Goal: Task Accomplishment & Management: Manage account settings

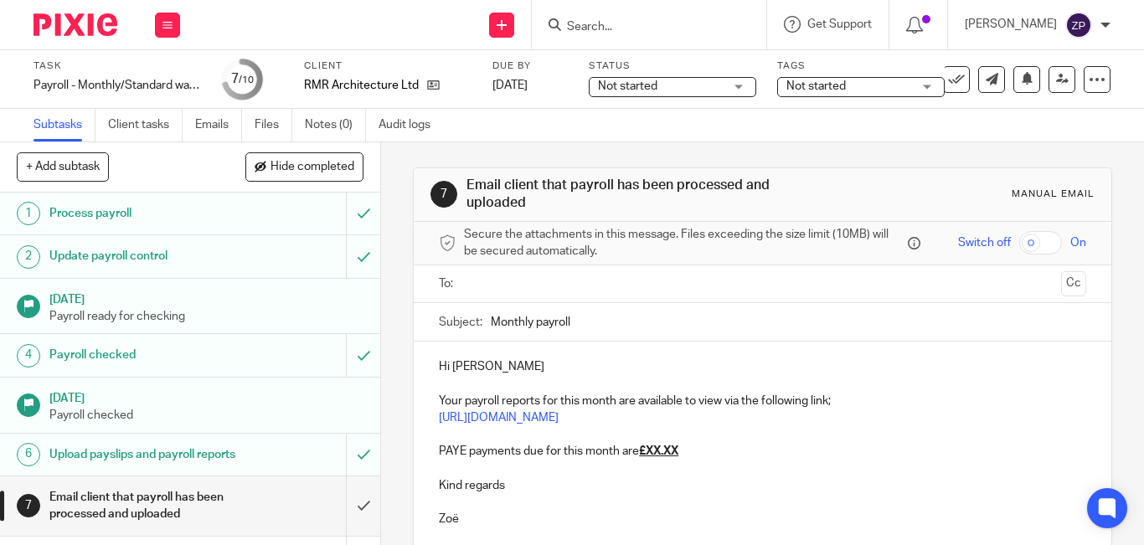
click at [491, 286] on input "text" at bounding box center [761, 284] width 583 height 19
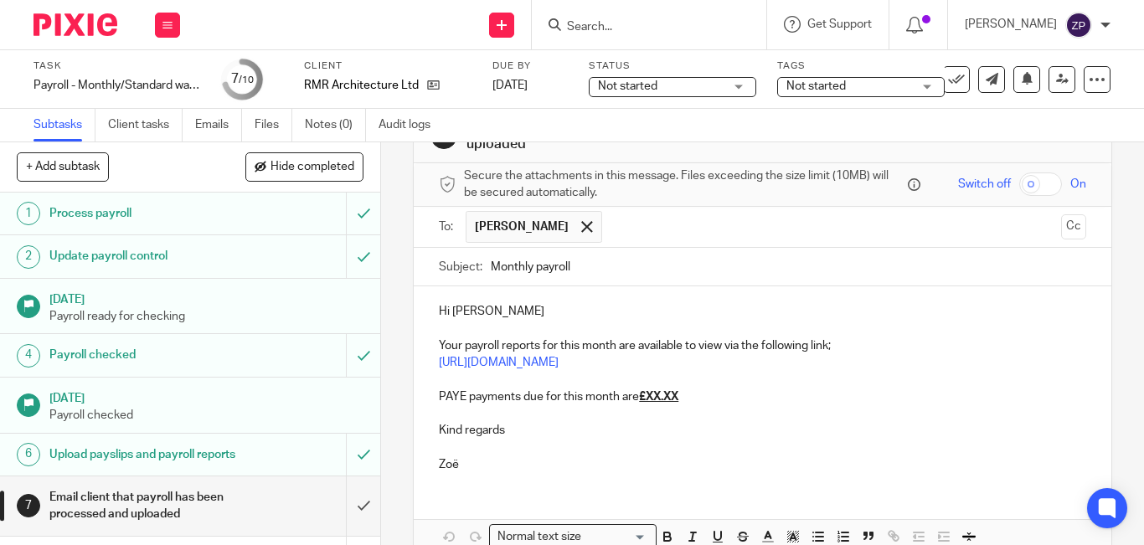
scroll to position [84, 0]
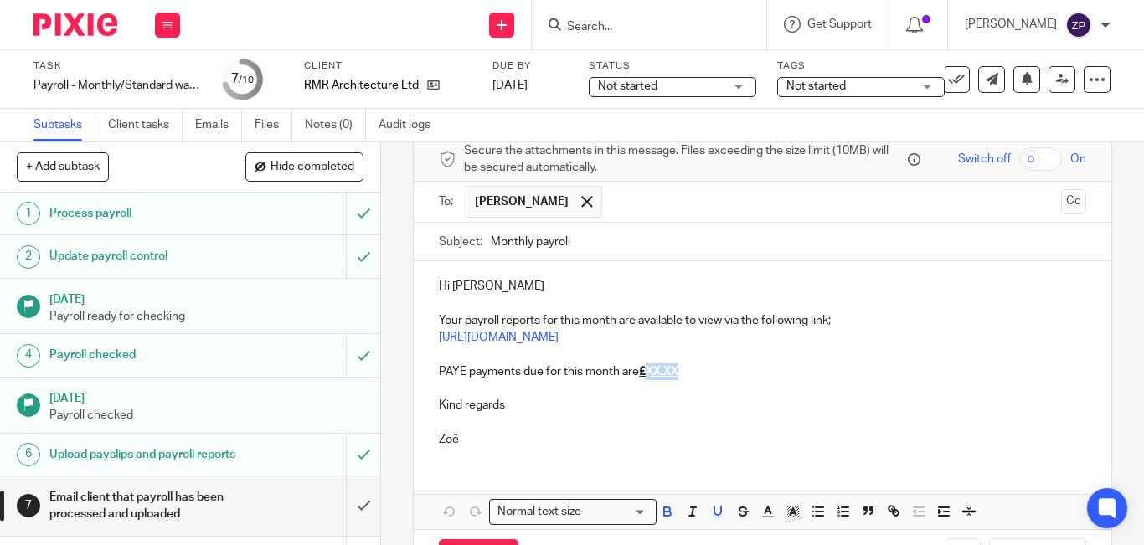
drag, startPoint x: 680, startPoint y: 370, endPoint x: 640, endPoint y: 375, distance: 39.7
click at [640, 375] on p "PAYE payments due for this month are £XX.XX" at bounding box center [762, 371] width 647 height 17
click at [496, 290] on p "Hi James" at bounding box center [762, 286] width 647 height 17
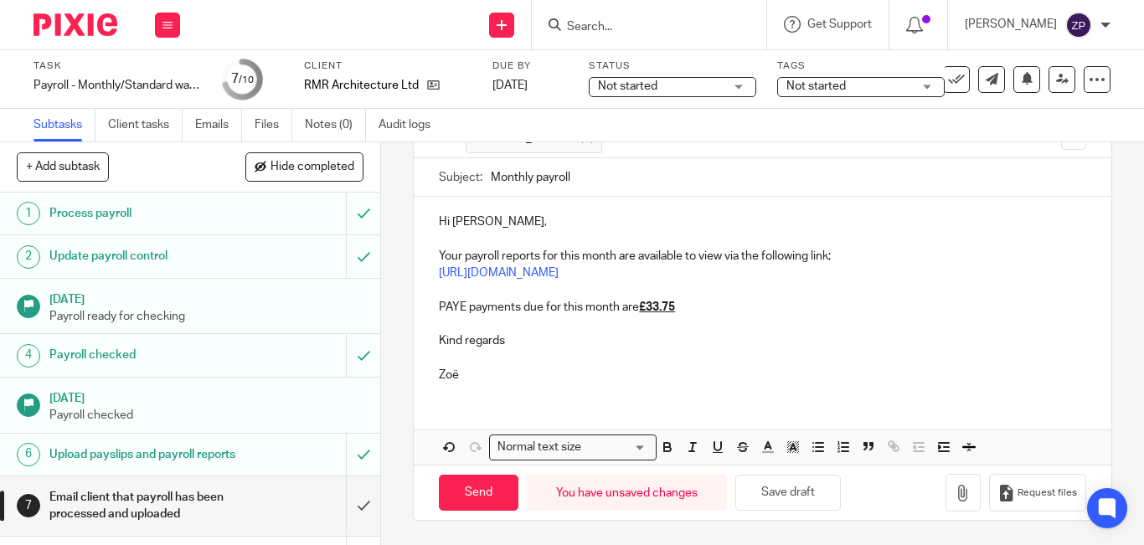
scroll to position [149, 0]
click at [470, 481] on input "Send" at bounding box center [479, 492] width 80 height 36
type input "Sent"
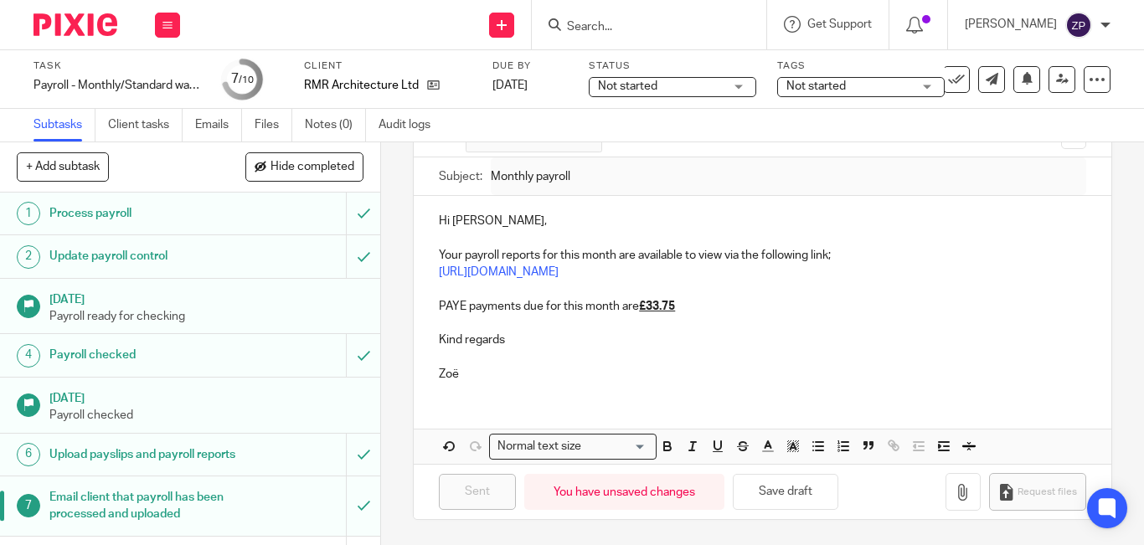
scroll to position [137, 0]
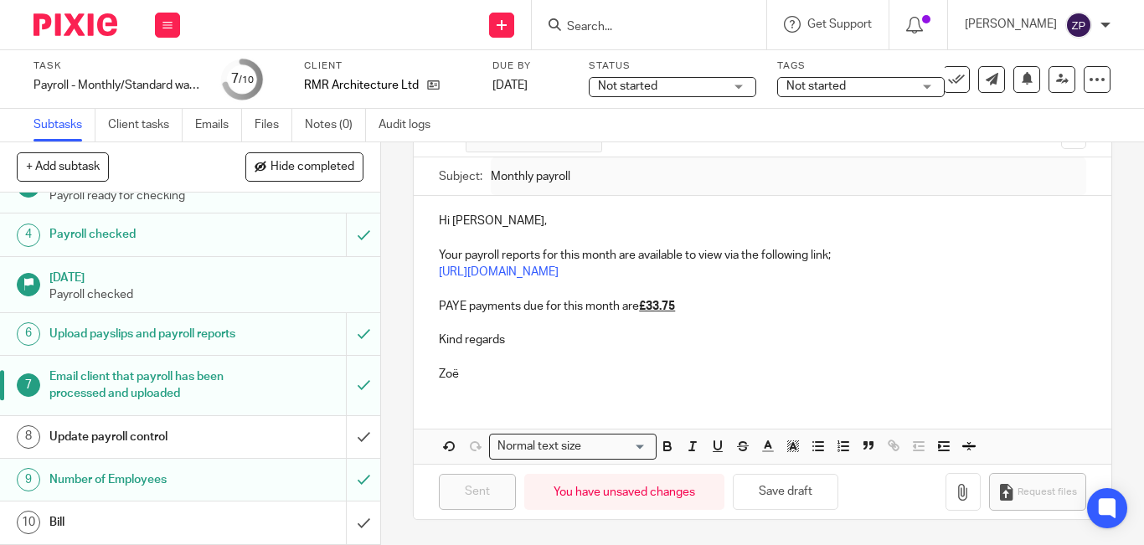
click at [105, 20] on img at bounding box center [75, 24] width 84 height 23
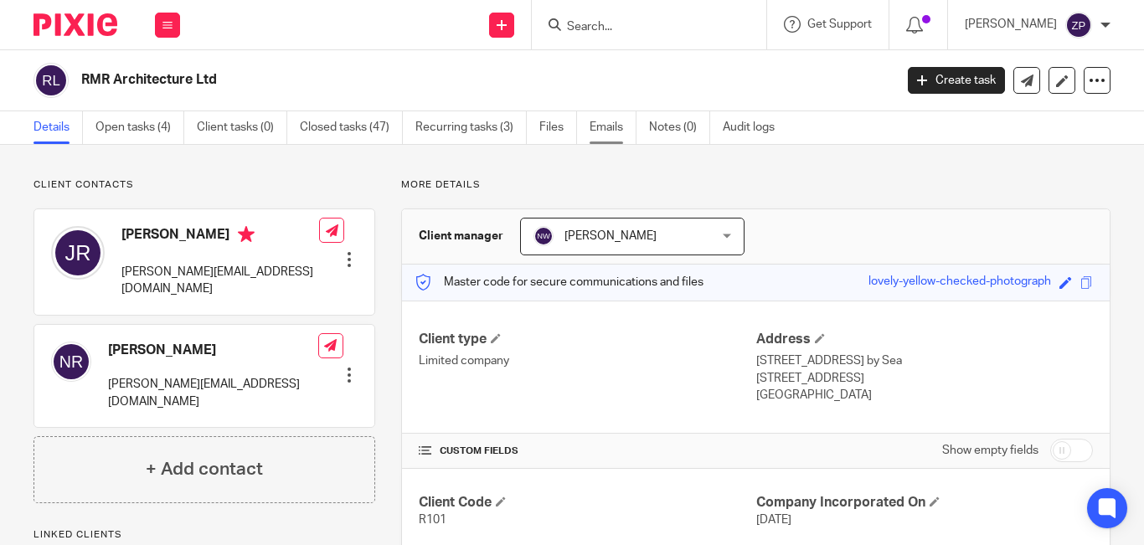
click at [604, 136] on link "Emails" at bounding box center [612, 127] width 47 height 33
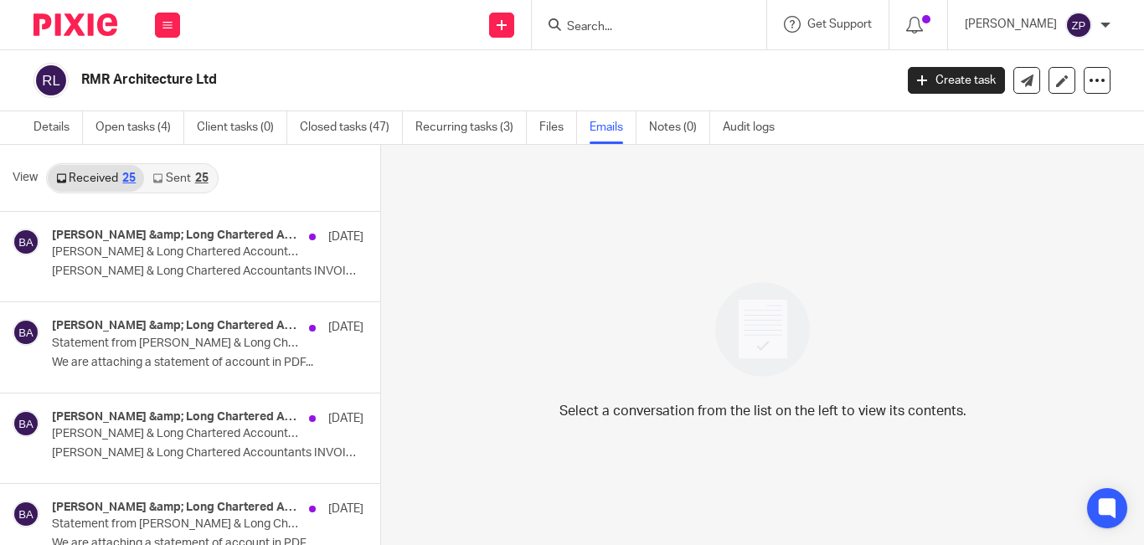
click at [191, 183] on link "Sent 25" at bounding box center [180, 178] width 72 height 27
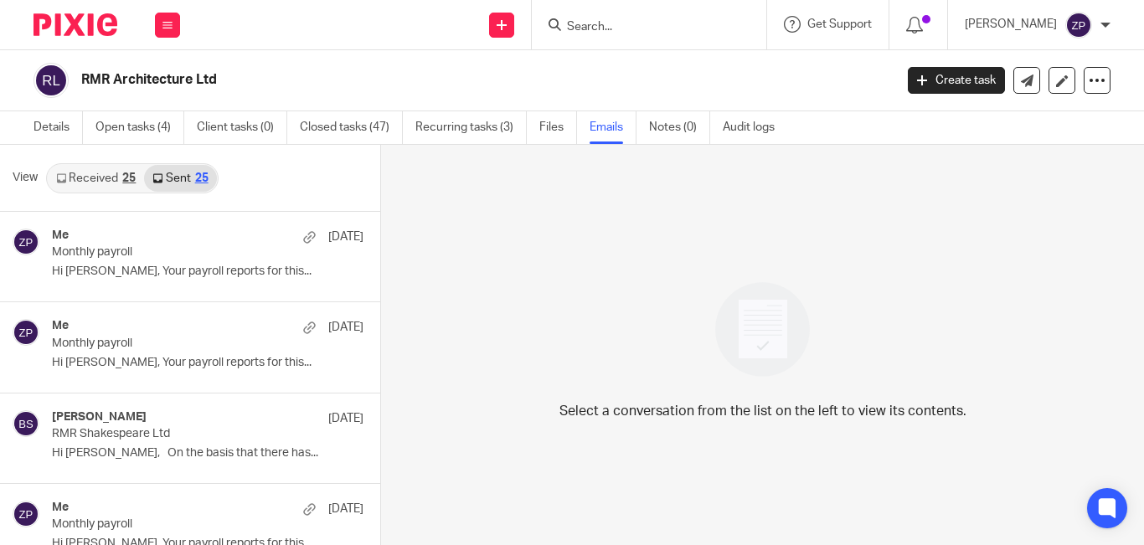
scroll to position [3, 0]
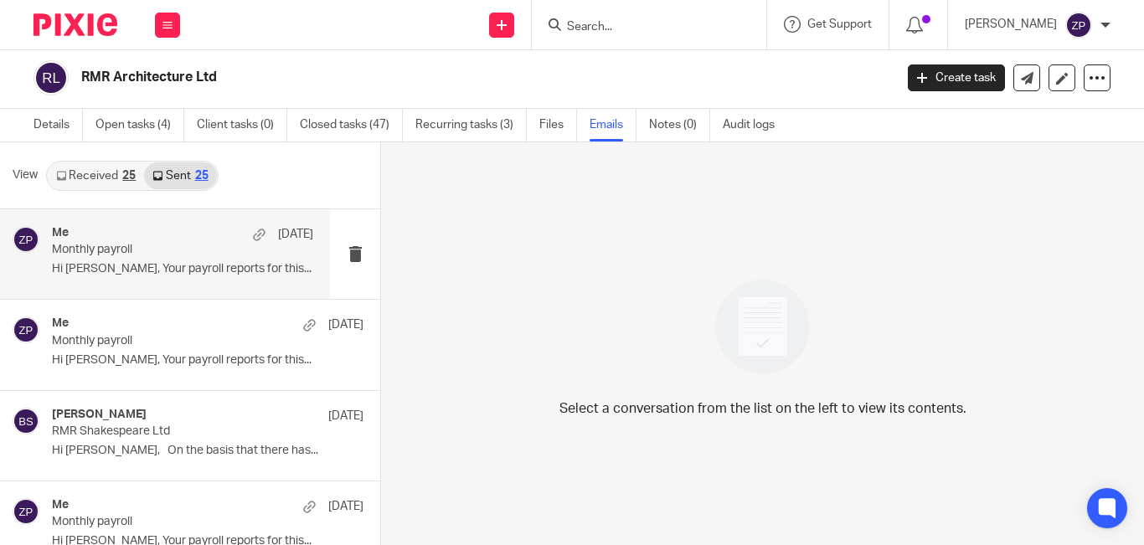
click at [222, 265] on p "Hi Nick, Your payroll reports for this..." at bounding box center [182, 269] width 261 height 14
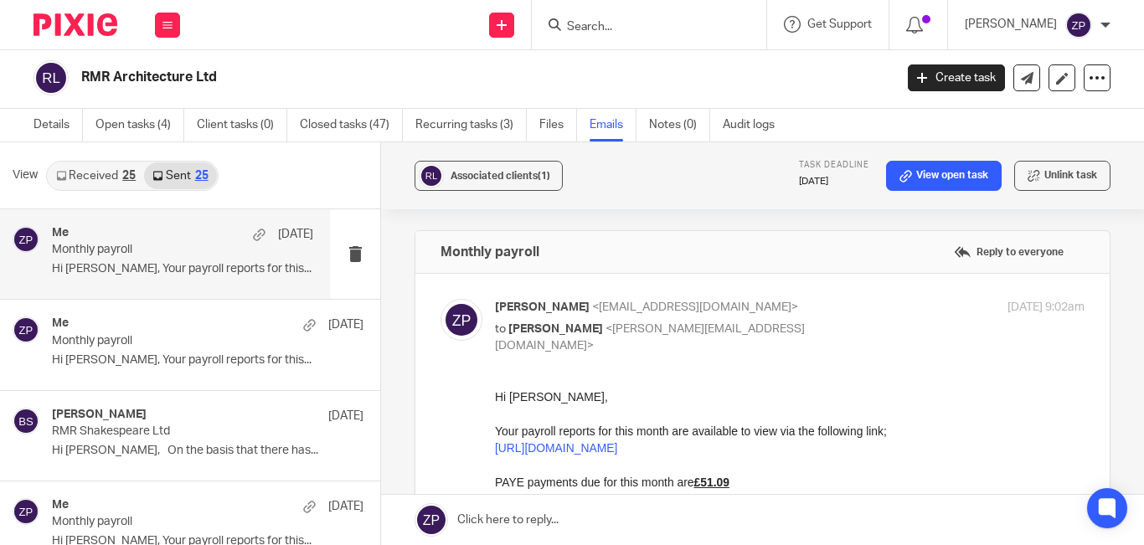
scroll to position [0, 0]
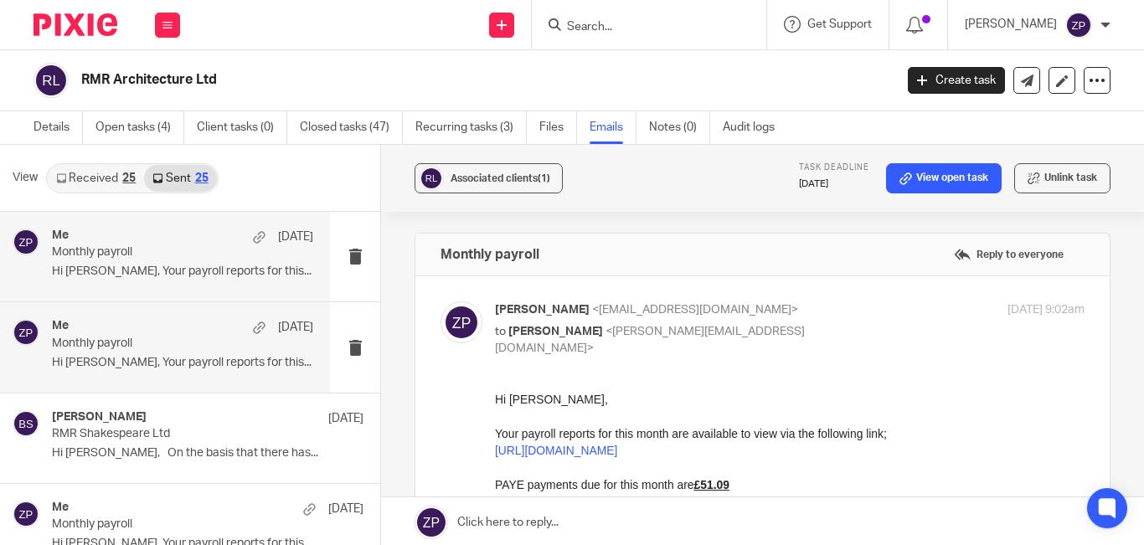
click at [137, 369] on p "Hi James, Your payroll reports for this..." at bounding box center [182, 363] width 261 height 14
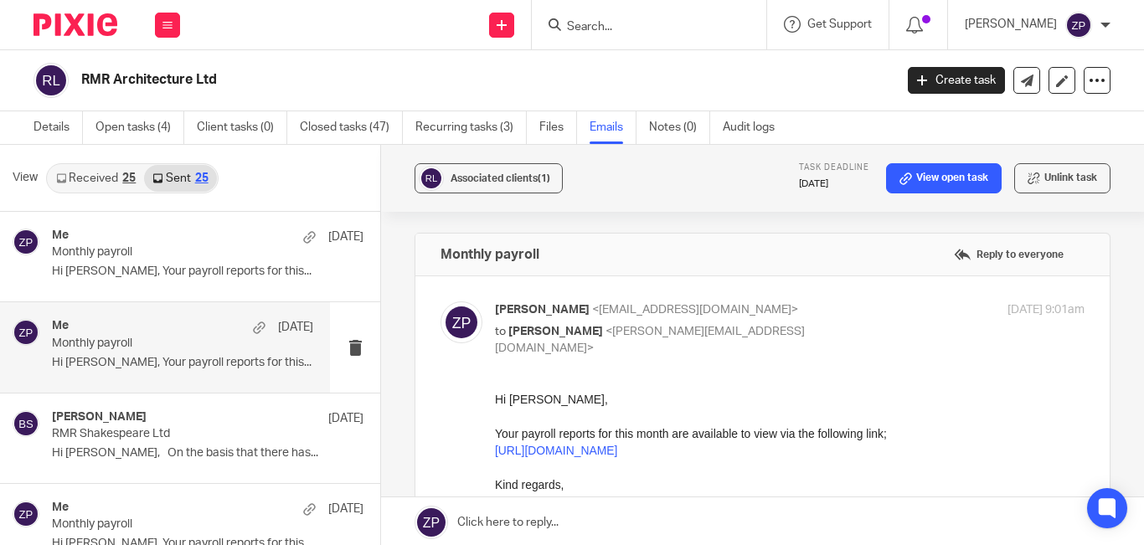
scroll to position [84, 0]
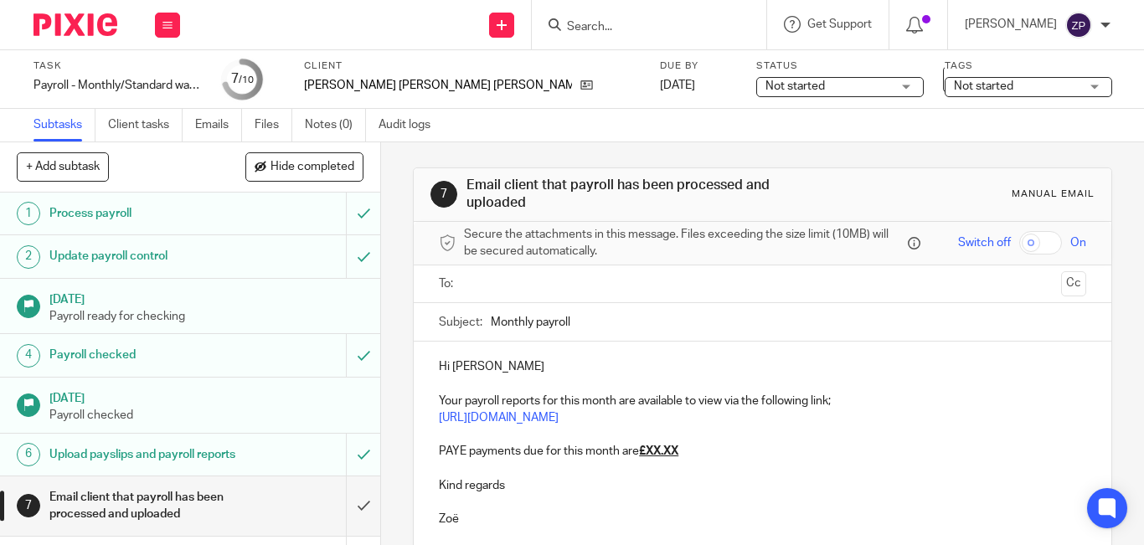
click at [520, 283] on input "text" at bounding box center [761, 284] width 583 height 19
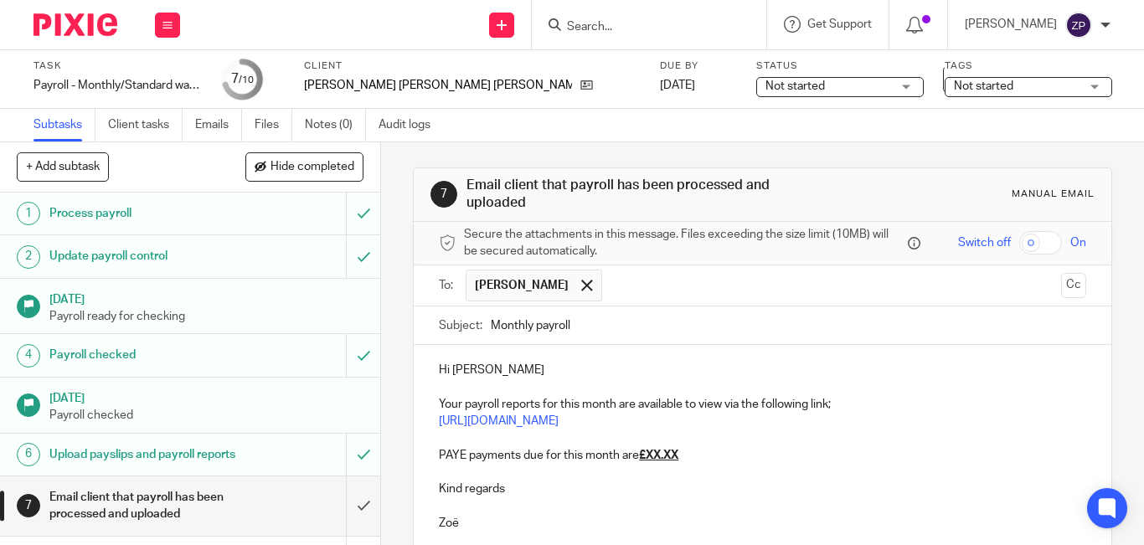
click at [688, 451] on p "PAYE payments due for this month are £XX.XX" at bounding box center [762, 455] width 647 height 17
drag, startPoint x: 680, startPoint y: 459, endPoint x: 644, endPoint y: 454, distance: 36.3
click at [644, 454] on p "PAYE payments due for this month are £XX.XX" at bounding box center [762, 455] width 647 height 17
click at [492, 370] on p "Hi Nick" at bounding box center [762, 370] width 647 height 17
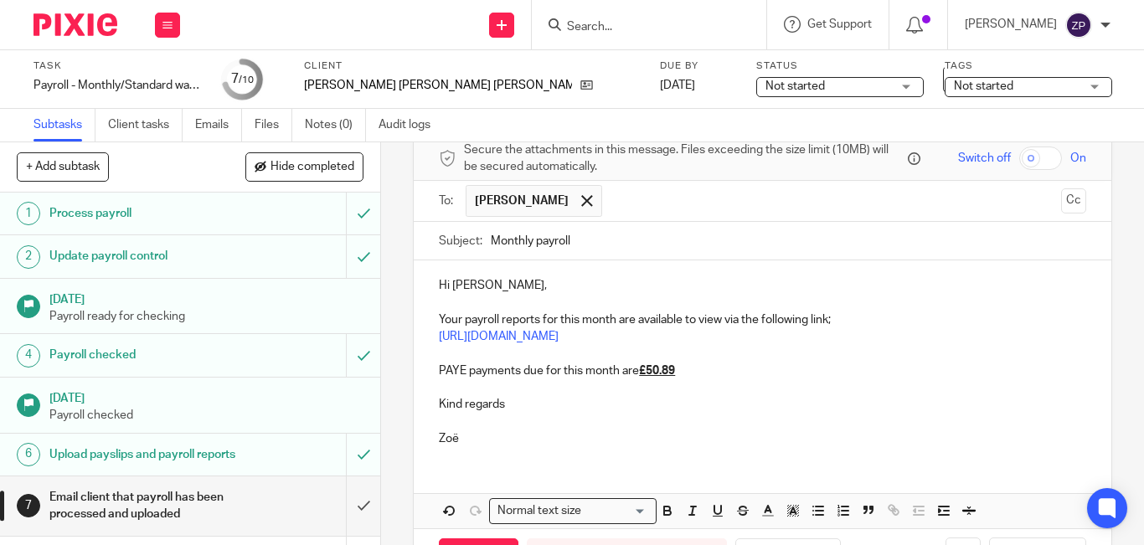
scroll to position [149, 0]
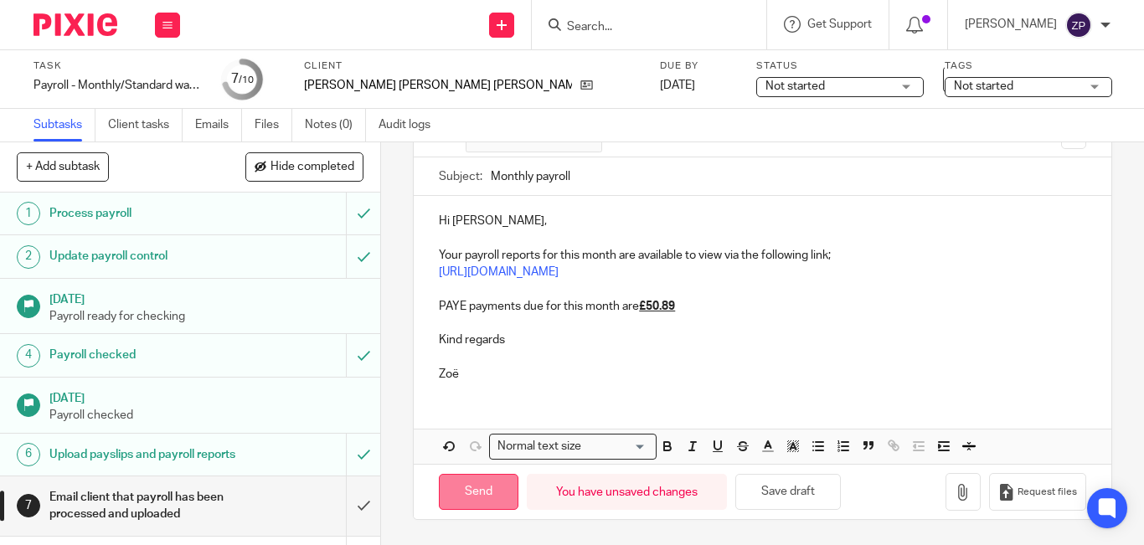
click at [450, 497] on input "Send" at bounding box center [479, 492] width 80 height 36
type input "Sent"
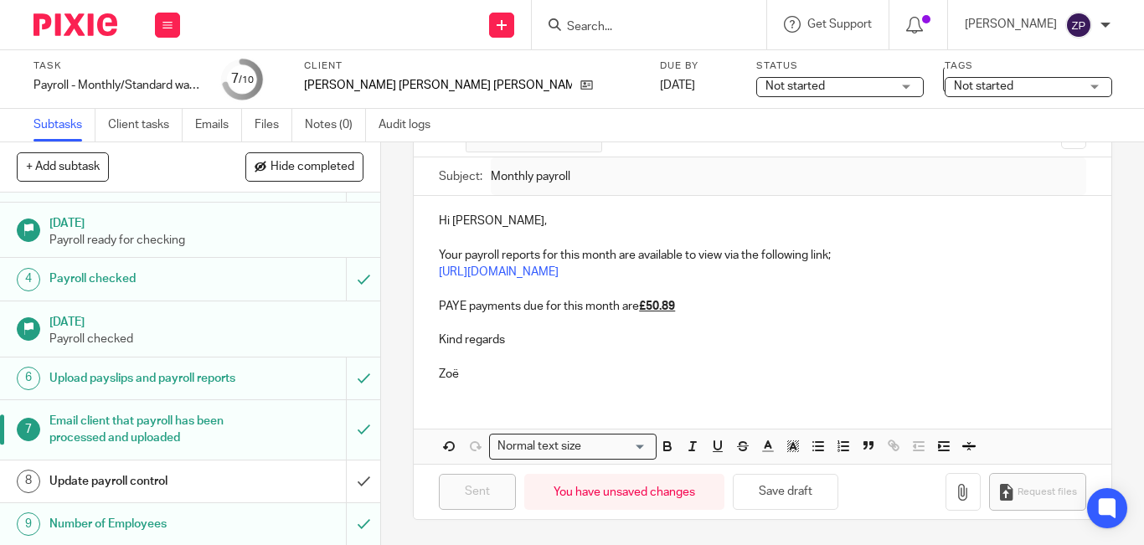
scroll to position [137, 0]
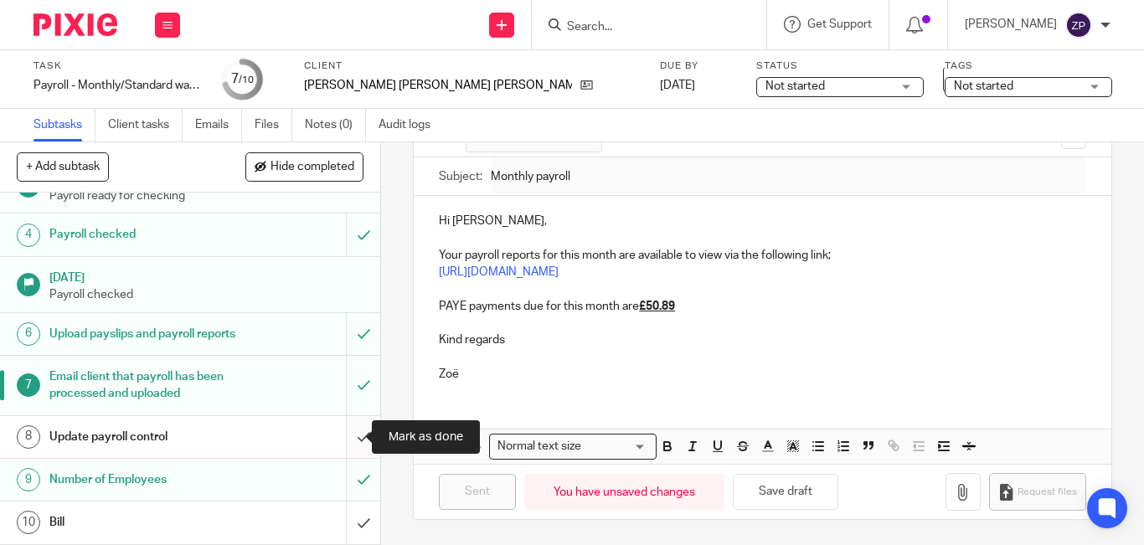
click at [348, 434] on input "submit" at bounding box center [190, 437] width 380 height 42
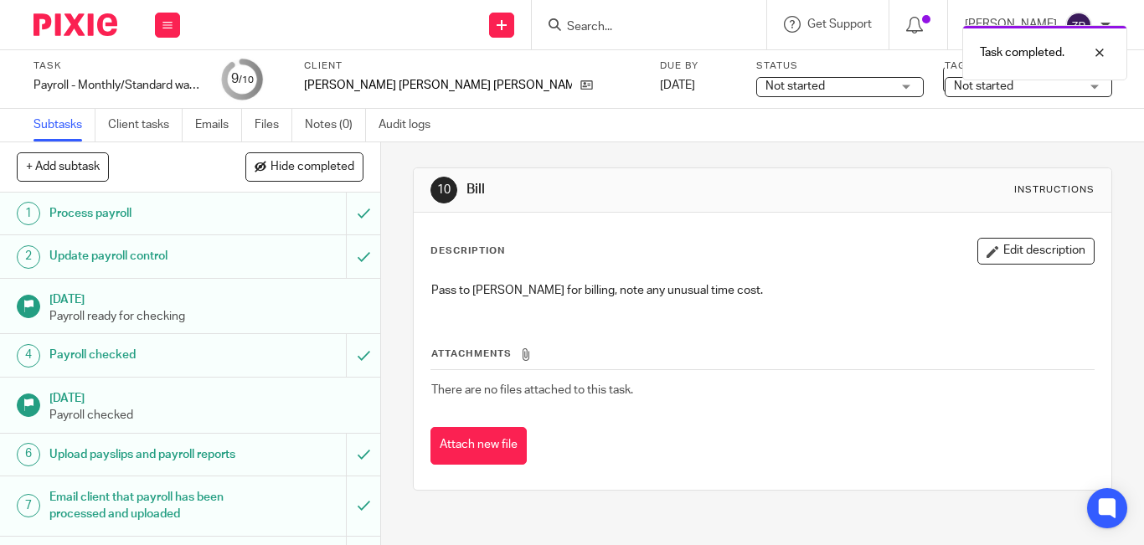
click at [954, 86] on span "Not started" at bounding box center [1017, 87] width 126 height 18
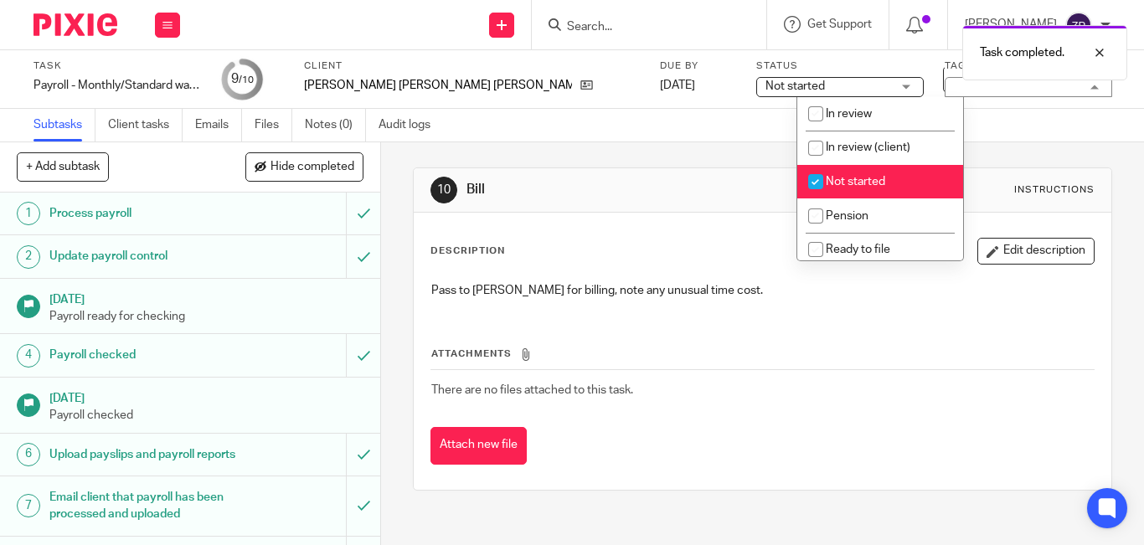
click at [828, 166] on li "Not started" at bounding box center [880, 182] width 166 height 34
checkbox input "false"
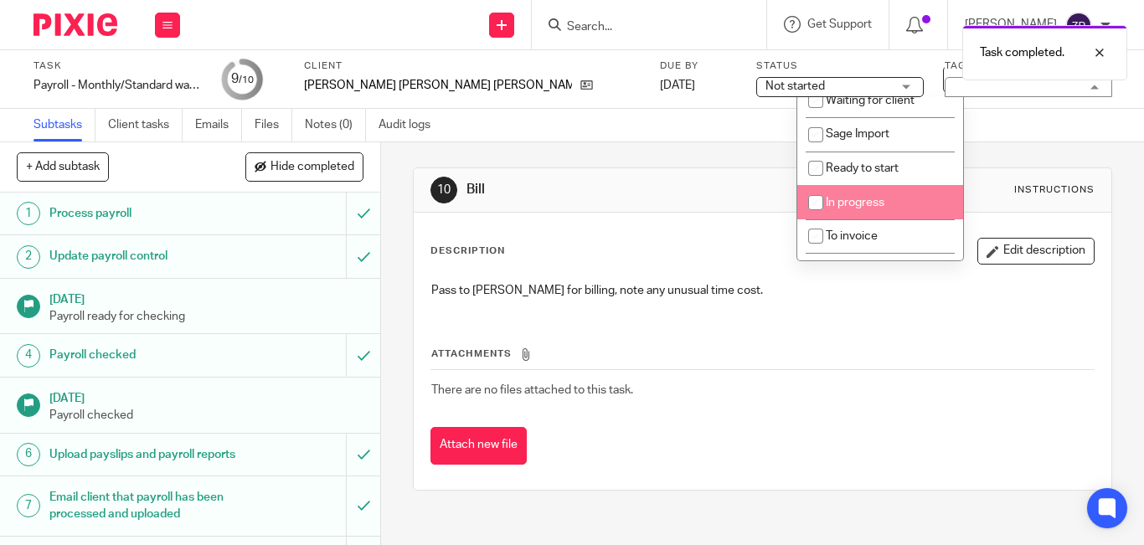
scroll to position [278, 0]
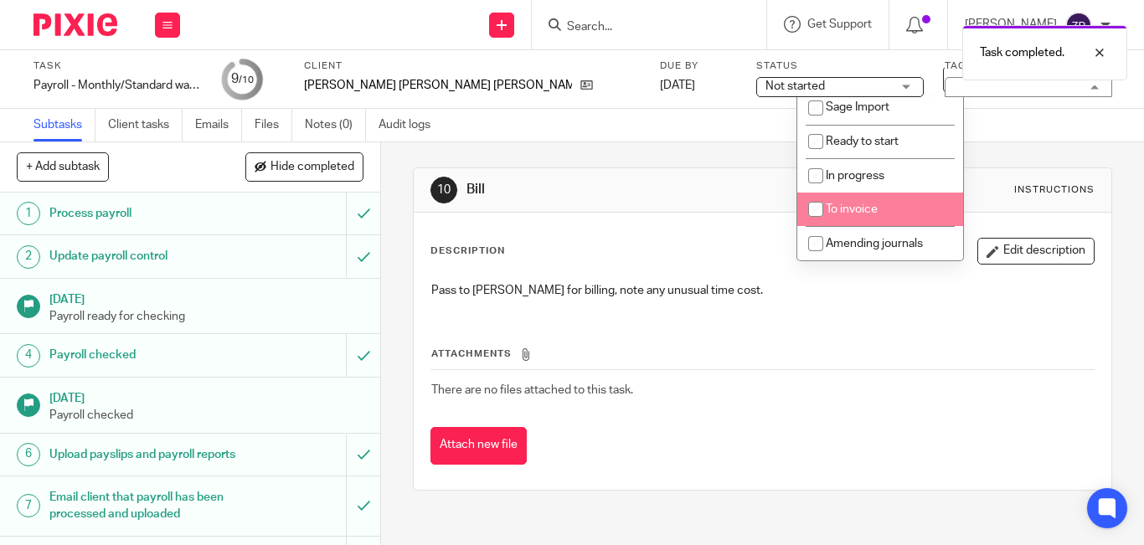
click at [867, 204] on span "To invoice" at bounding box center [851, 209] width 52 height 12
checkbox input "true"
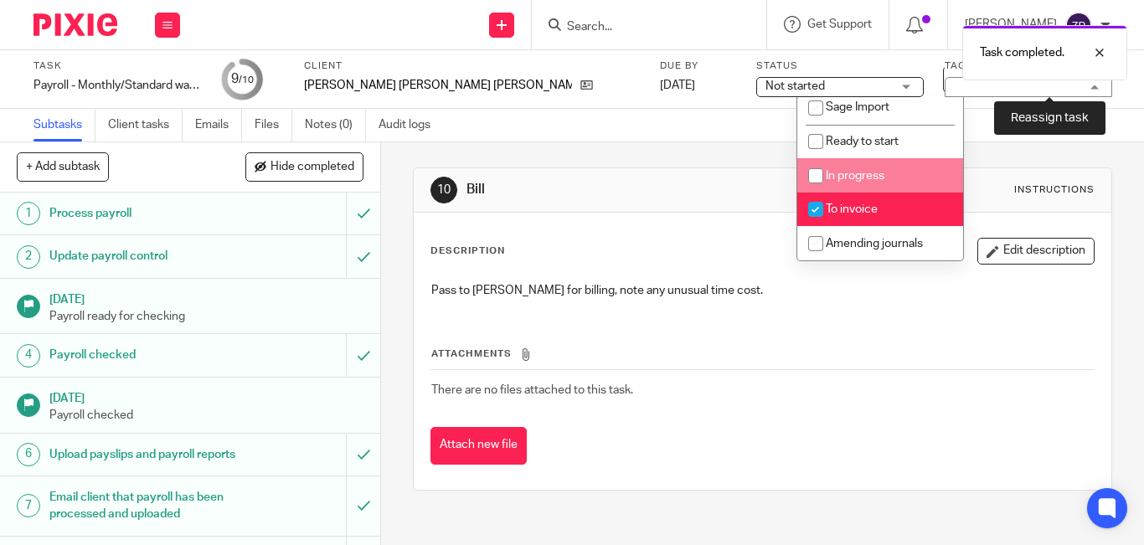
click at [1056, 81] on link at bounding box center [1061, 79] width 27 height 27
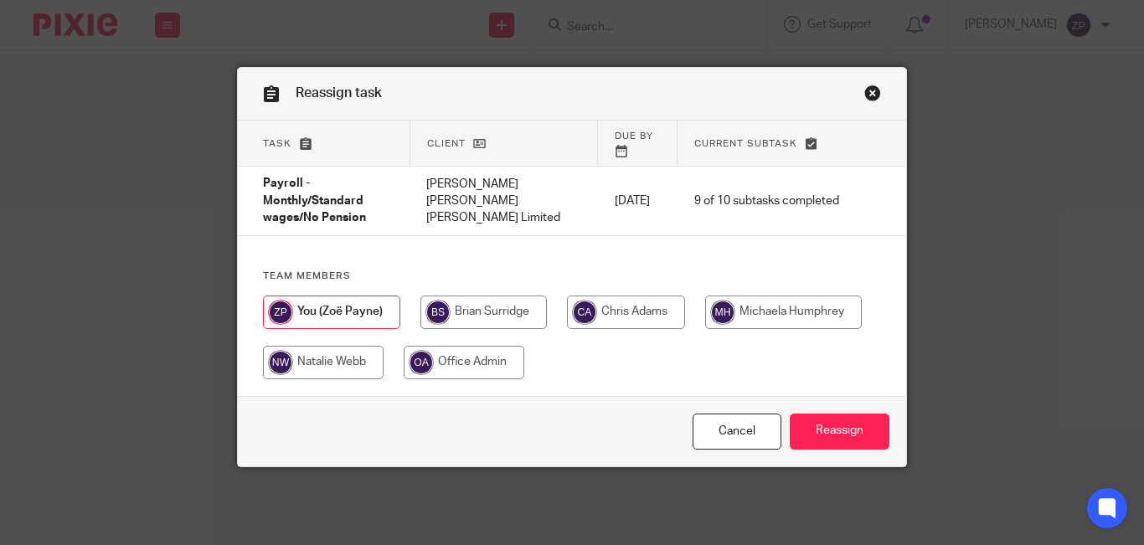
click at [490, 296] on input "radio" at bounding box center [483, 312] width 126 height 33
radio input "true"
click at [841, 414] on input "Reassign" at bounding box center [839, 432] width 100 height 36
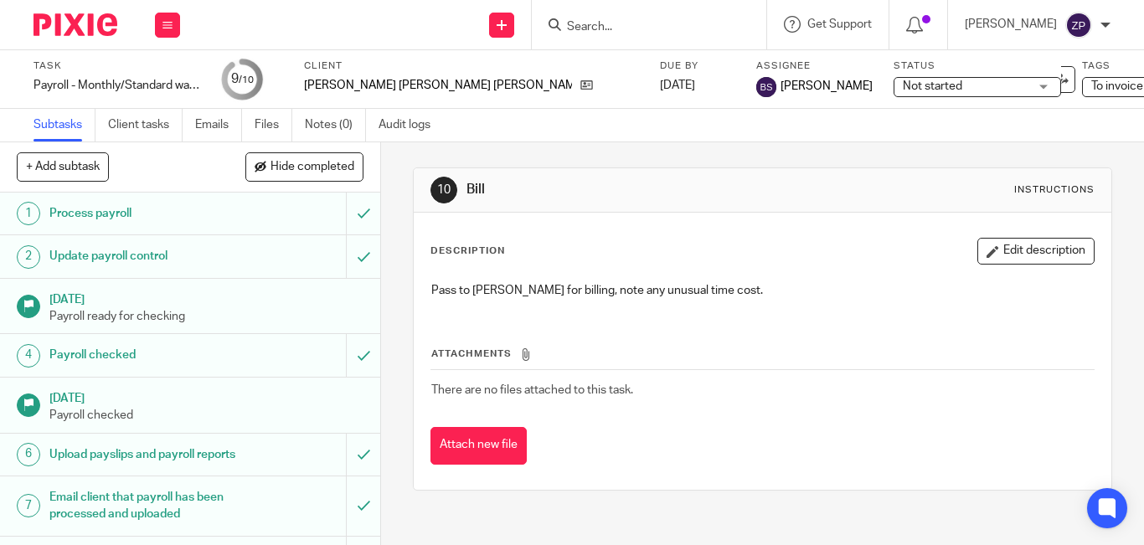
click at [40, 18] on img at bounding box center [75, 24] width 84 height 23
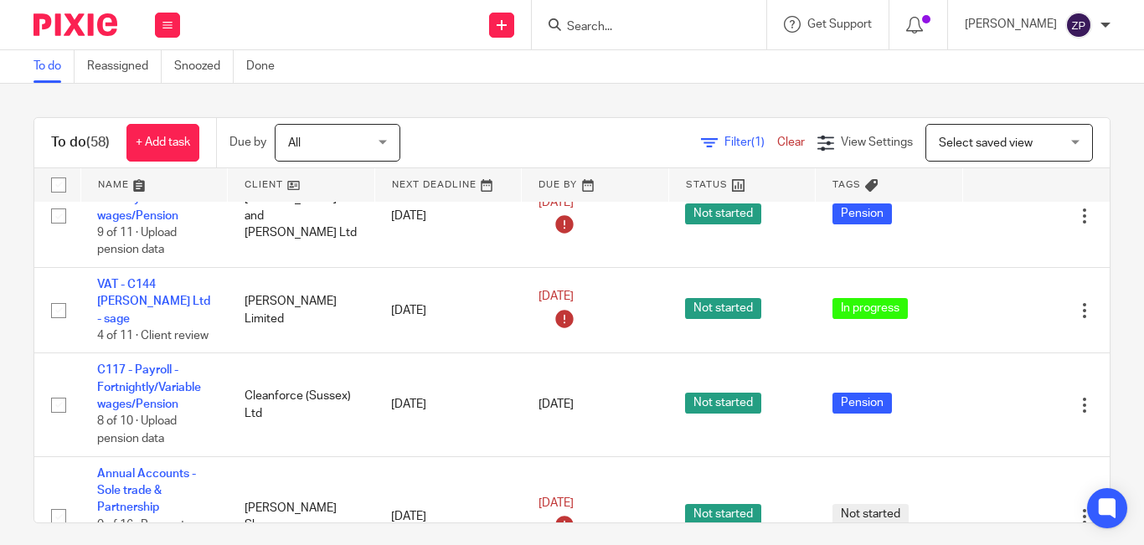
scroll to position [2786, 0]
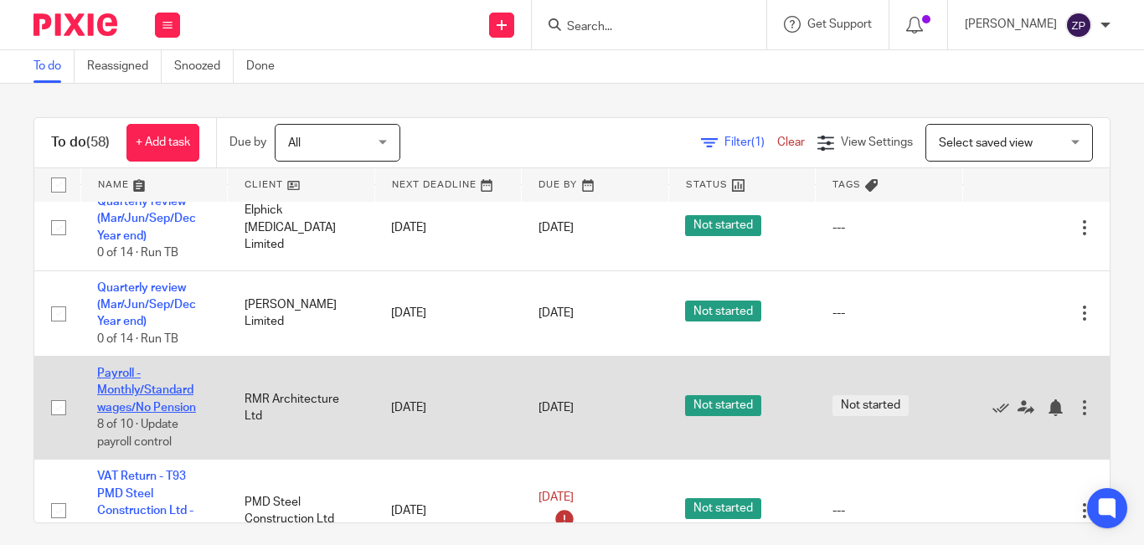
click at [139, 368] on link "Payroll - Monthly/Standard wages/No Pension" at bounding box center [146, 391] width 99 height 46
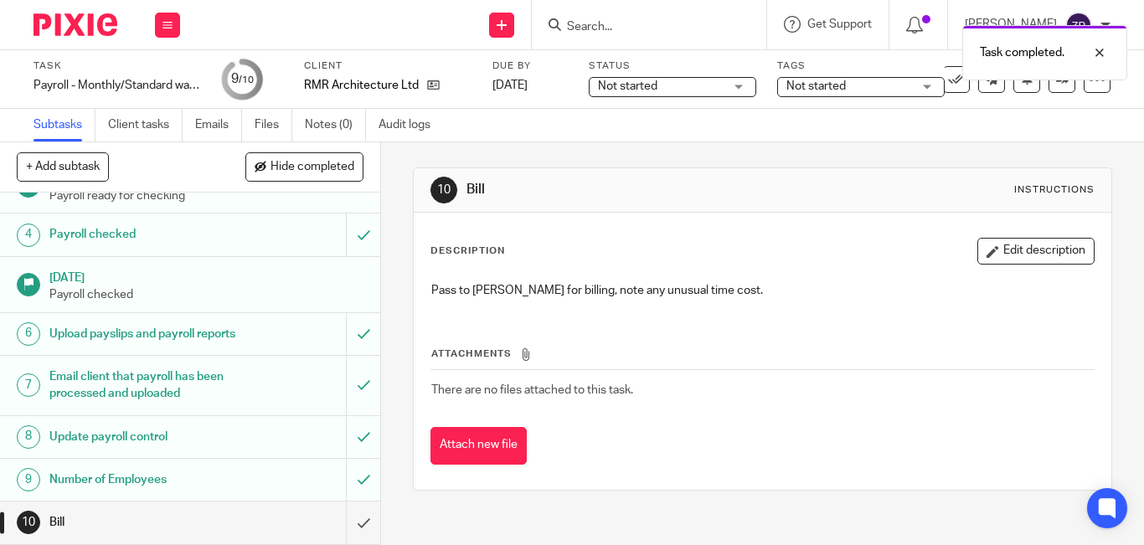
scroll to position [137, 0]
click at [846, 91] on span "Not started" at bounding box center [815, 86] width 59 height 12
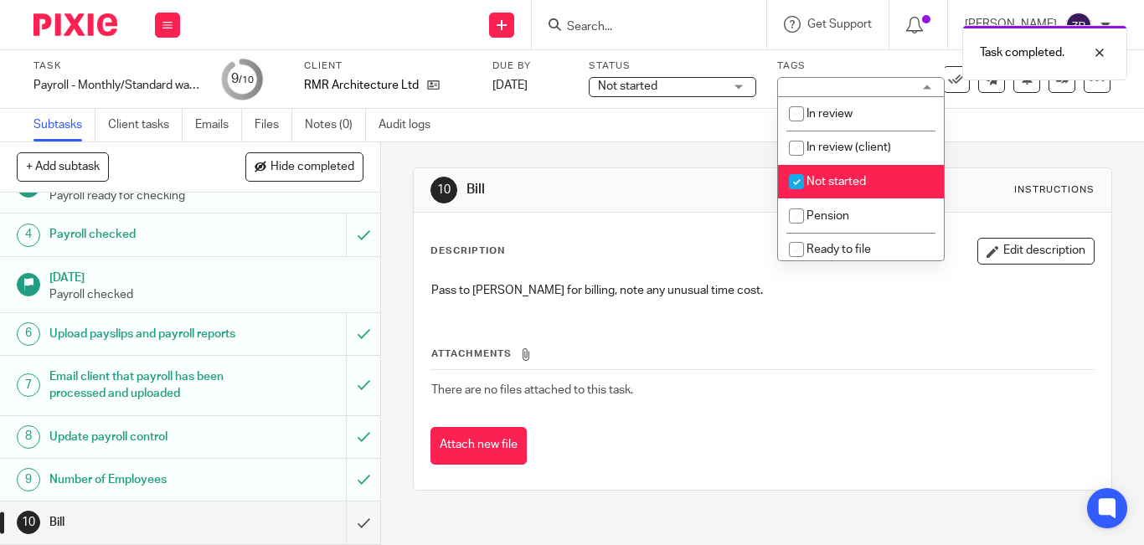
click at [819, 179] on span "Not started" at bounding box center [835, 182] width 59 height 12
checkbox input "false"
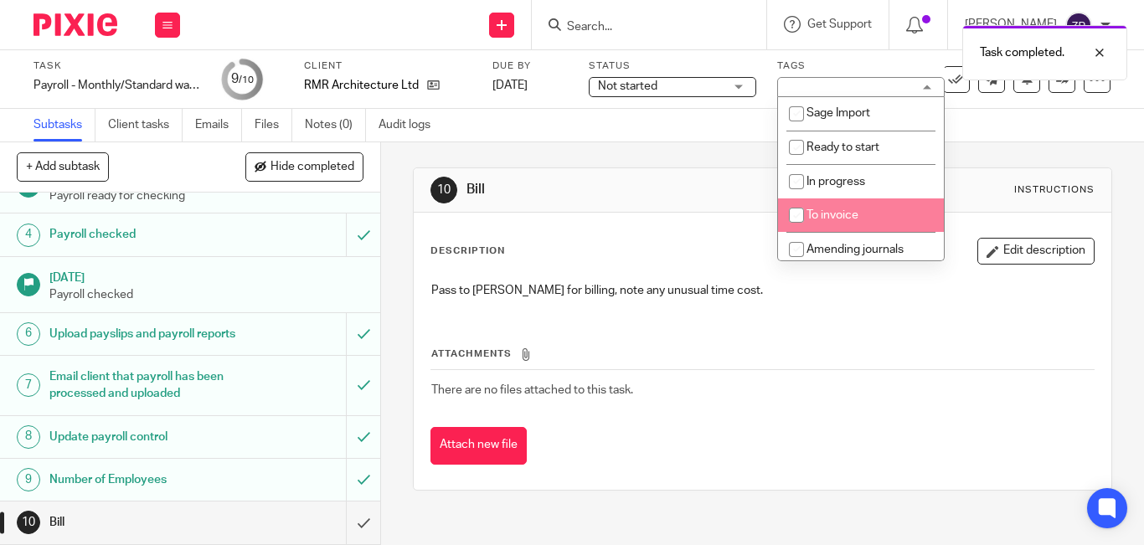
scroll to position [278, 0]
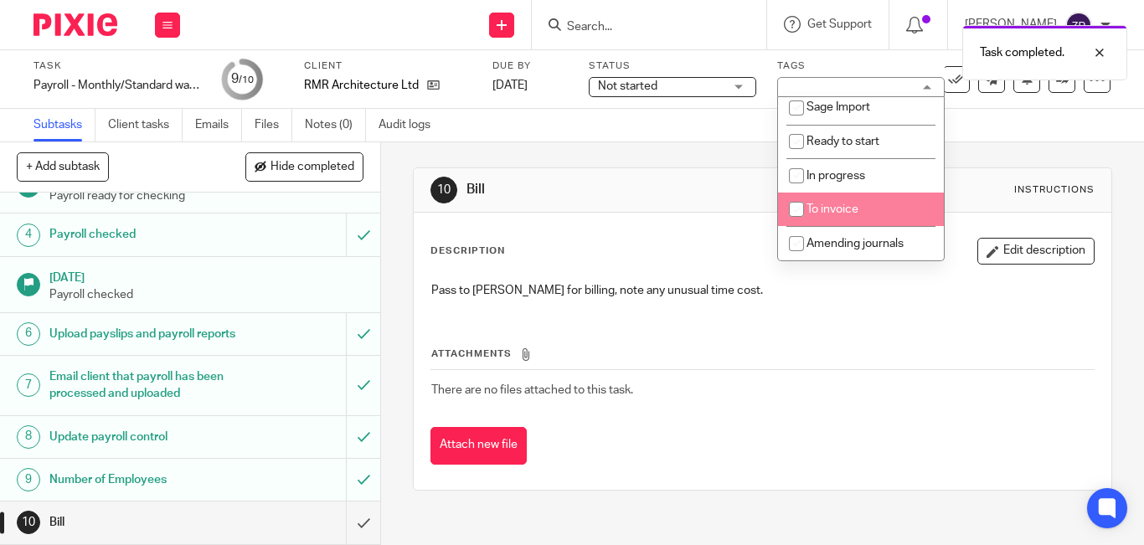
click at [851, 209] on span "To invoice" at bounding box center [832, 209] width 52 height 12
checkbox input "true"
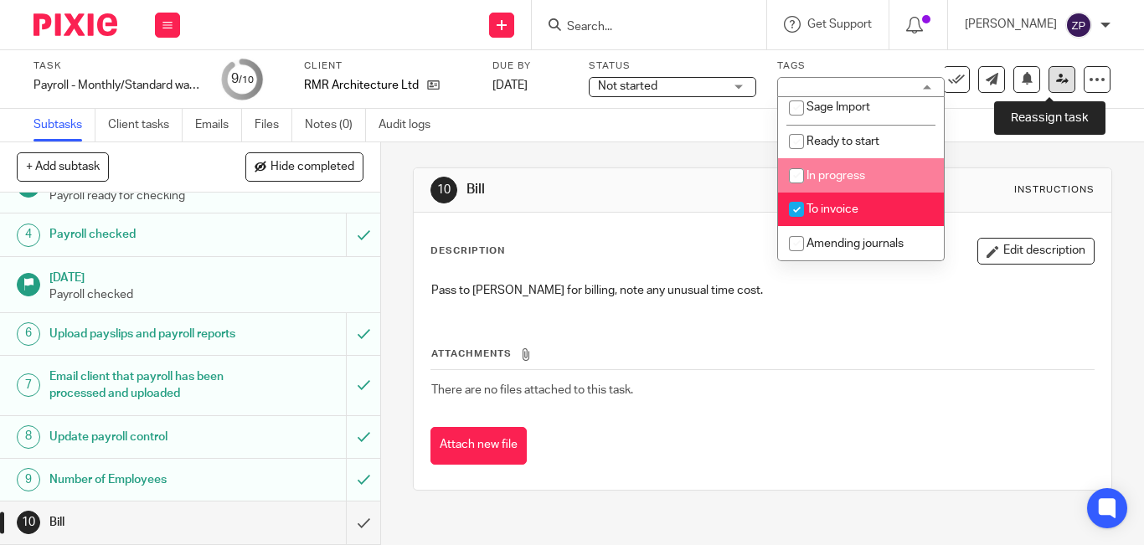
click at [1051, 89] on link at bounding box center [1061, 79] width 27 height 27
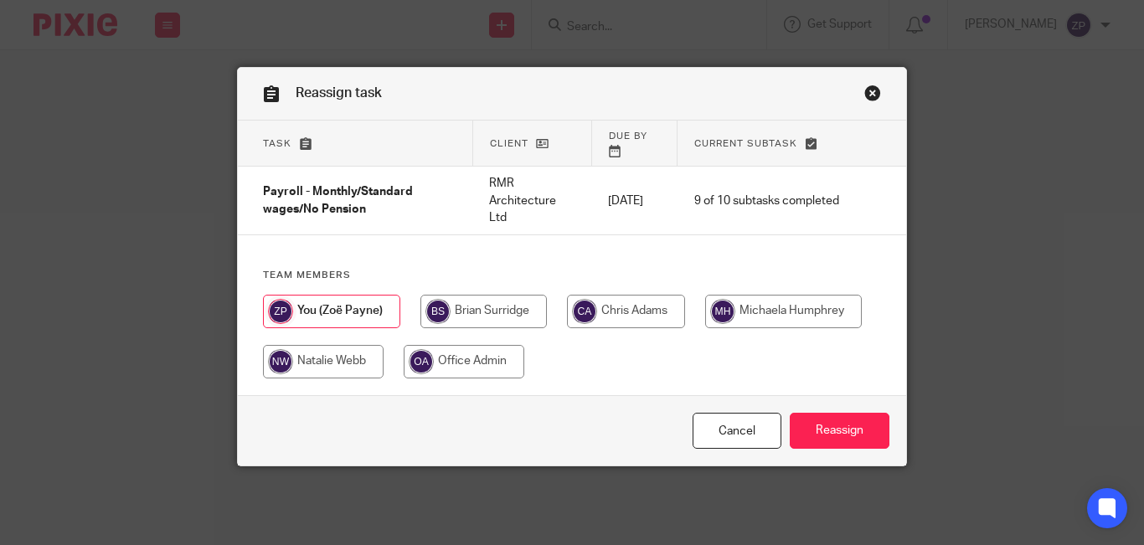
click at [503, 295] on input "radio" at bounding box center [483, 311] width 126 height 33
radio input "true"
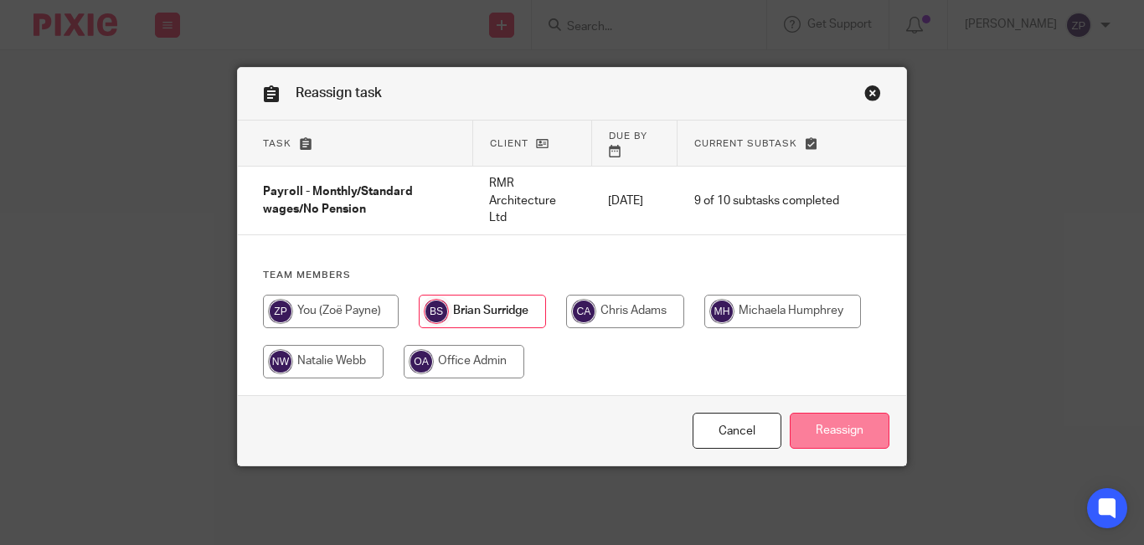
click at [835, 413] on input "Reassign" at bounding box center [839, 431] width 100 height 36
